Goal: Check status

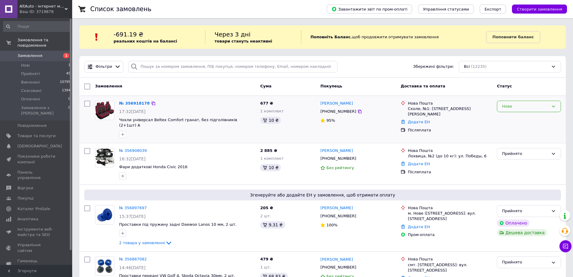
click at [514, 106] on div "Нове" at bounding box center [525, 106] width 47 height 6
drag, startPoint x: 509, startPoint y: 114, endPoint x: 460, endPoint y: 113, distance: 49.1
click at [509, 115] on li "Прийнято" at bounding box center [530, 118] width 64 height 11
